Goal: Check status: Check status

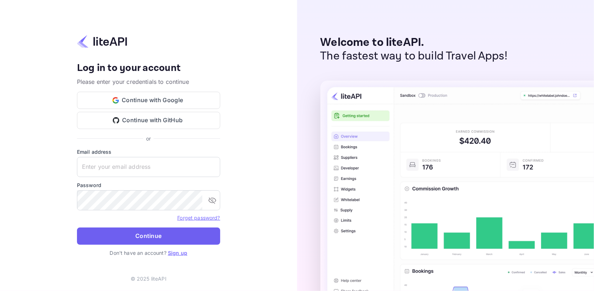
type input "[EMAIL_ADDRESS][DOMAIN_NAME]"
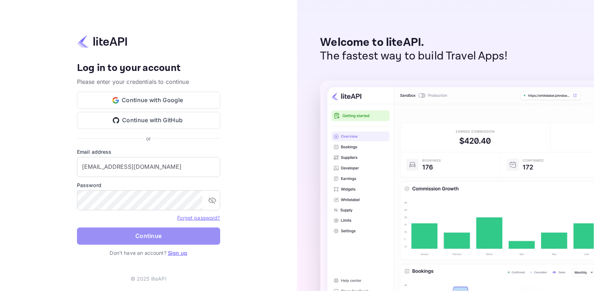
click at [184, 237] on button "Continue" at bounding box center [148, 235] width 143 height 17
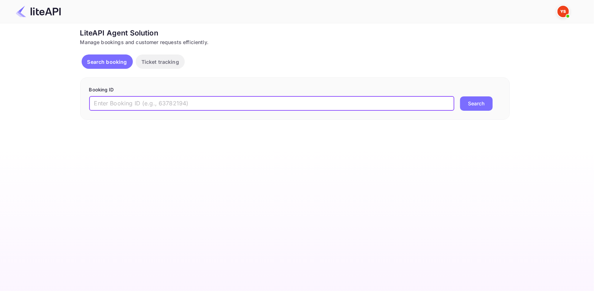
click at [170, 105] on input "text" at bounding box center [271, 103] width 365 height 14
paste input "8204489"
type input "8204489"
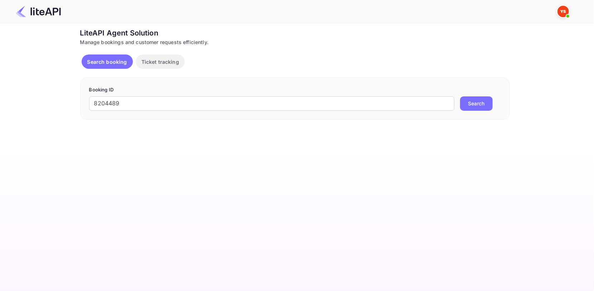
click at [474, 105] on button "Search" at bounding box center [476, 103] width 33 height 14
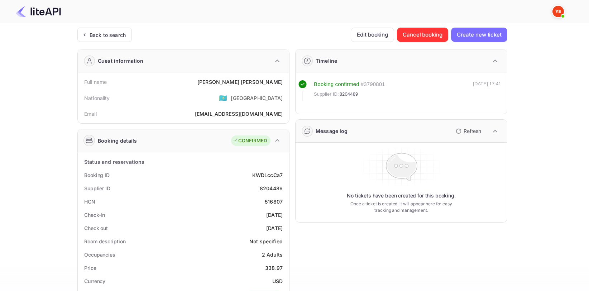
click at [261, 81] on div "Aleksandr Fialkovskii" at bounding box center [239, 82] width 85 height 8
copy div "Aleksandr Fialkovskii"
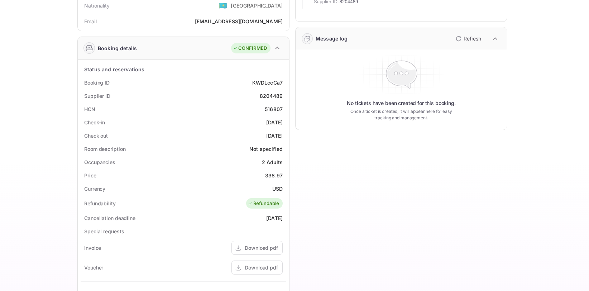
scroll to position [107, 0]
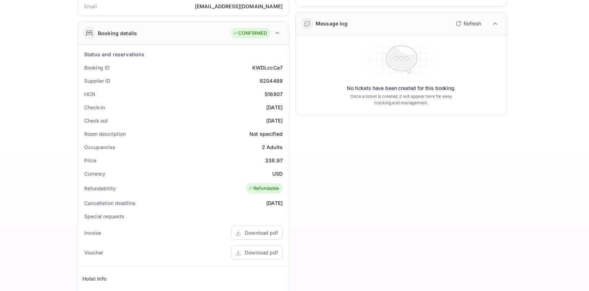
click at [274, 81] on div "8204489" at bounding box center [271, 81] width 23 height 8
copy div "8204489"
click at [270, 157] on div "338.97" at bounding box center [274, 160] width 18 height 8
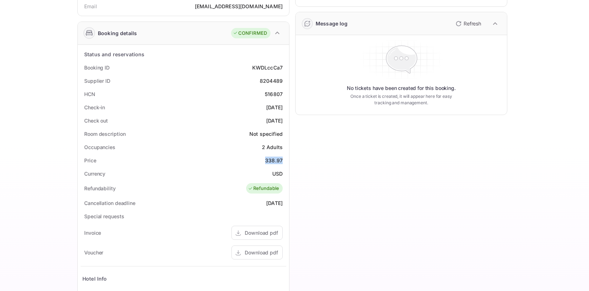
copy div "338.97"
click at [279, 173] on div "USD" at bounding box center [277, 174] width 10 height 8
copy div "USD"
